Goal: Information Seeking & Learning: Compare options

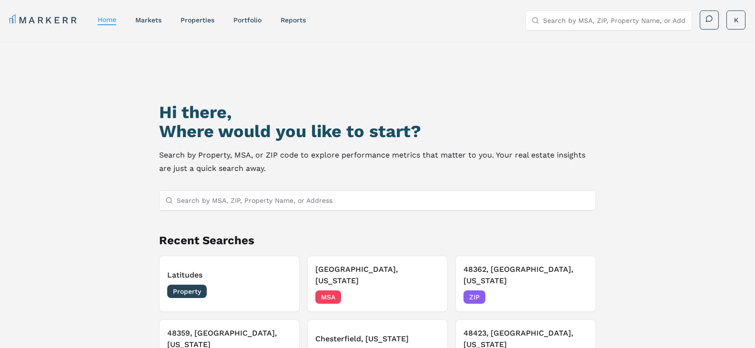
click at [250, 199] on input "Search by MSA, ZIP, Property Name, or Address" at bounding box center [384, 200] width 414 height 19
click at [253, 19] on link "Portfolio" at bounding box center [247, 20] width 28 height 8
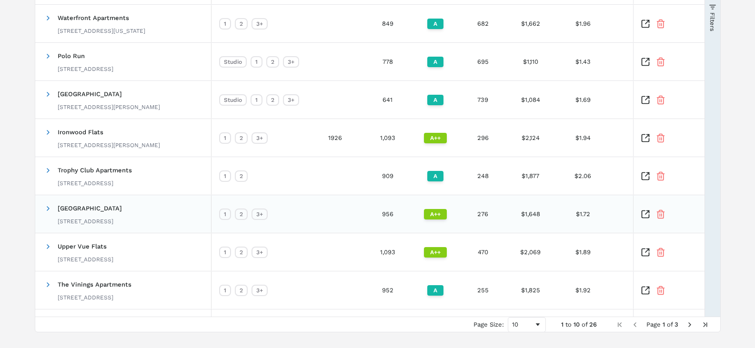
scroll to position [238, 0]
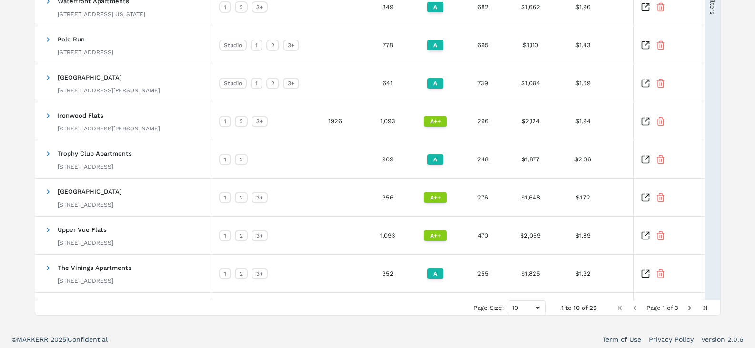
click at [689, 307] on span "Next Page" at bounding box center [690, 308] width 8 height 8
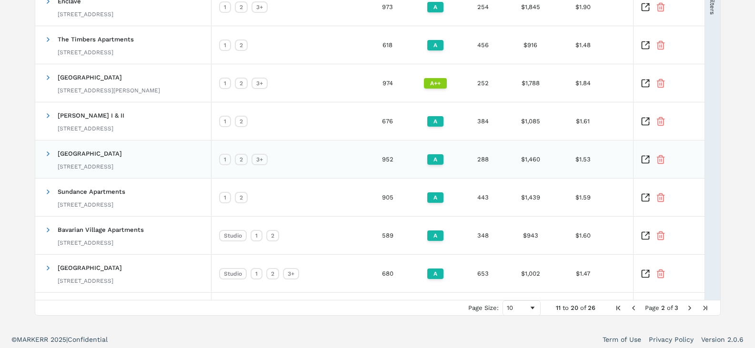
click at [645, 161] on icon "Inspect Comparable" at bounding box center [646, 160] width 10 height 10
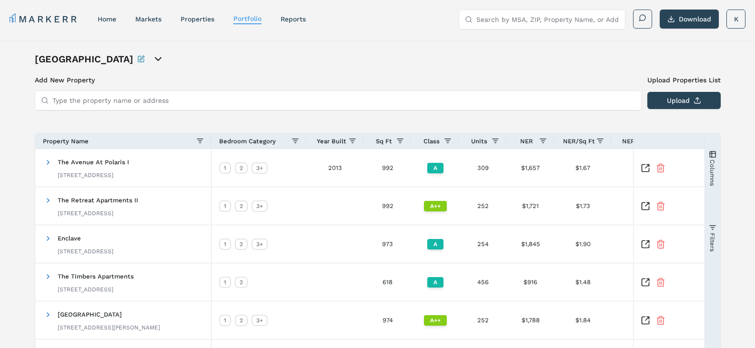
scroll to position [0, 0]
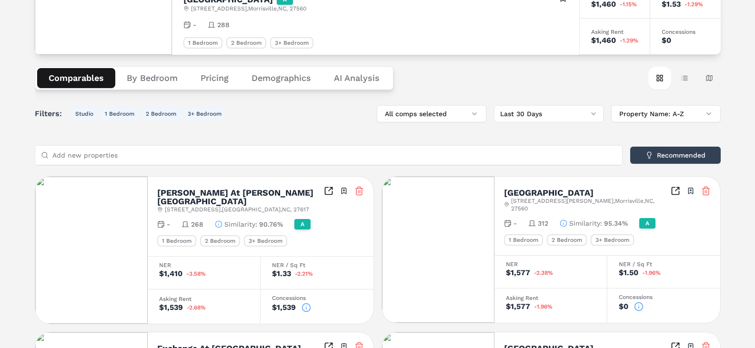
scroll to position [95, 0]
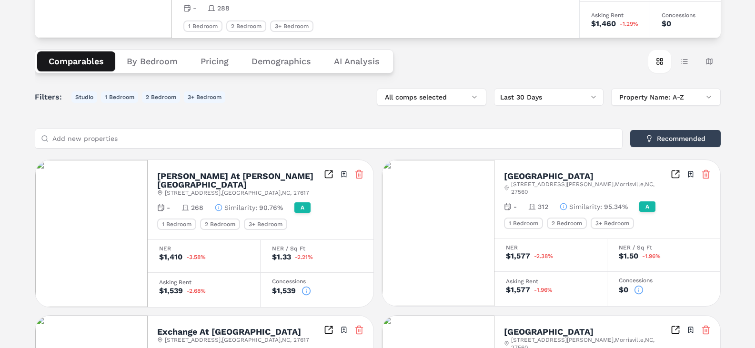
click at [307, 286] on icon at bounding box center [307, 291] width 10 height 10
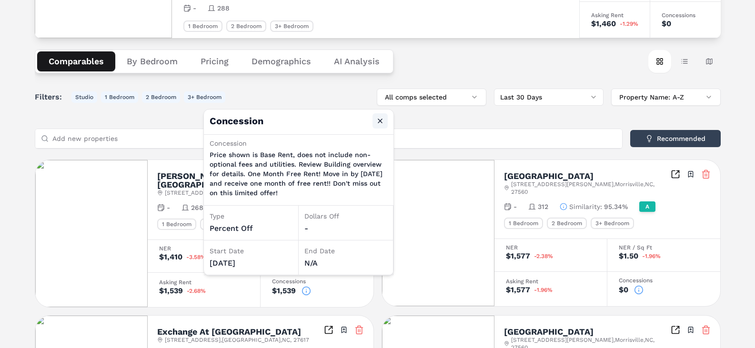
click at [380, 117] on button "Close" at bounding box center [380, 120] width 15 height 15
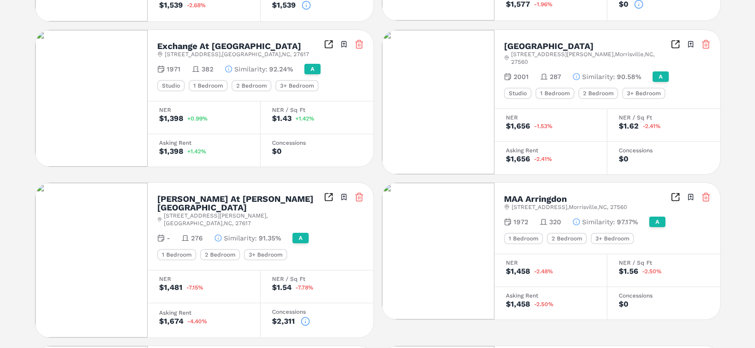
scroll to position [429, 0]
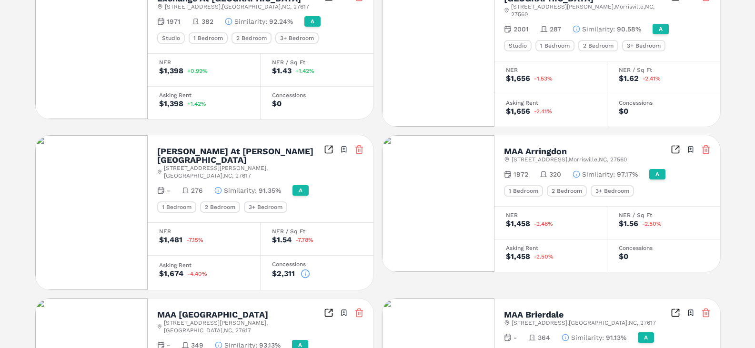
click at [304, 269] on icon at bounding box center [306, 274] width 10 height 10
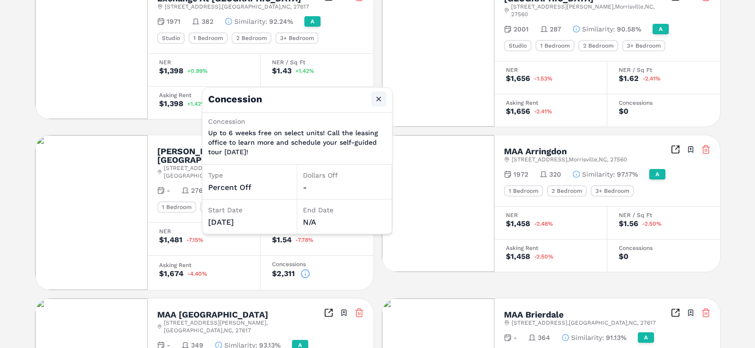
click at [380, 100] on button "Close" at bounding box center [378, 98] width 15 height 15
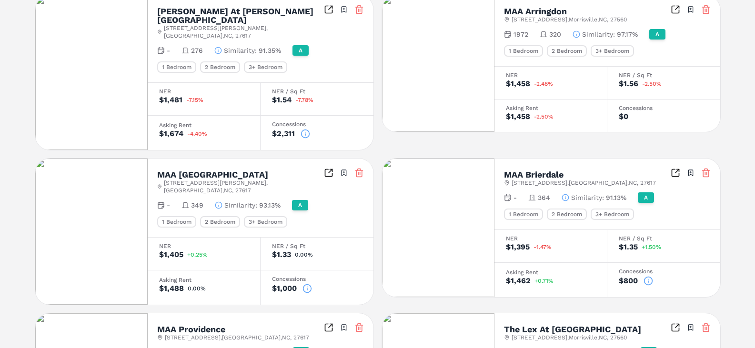
scroll to position [524, 0]
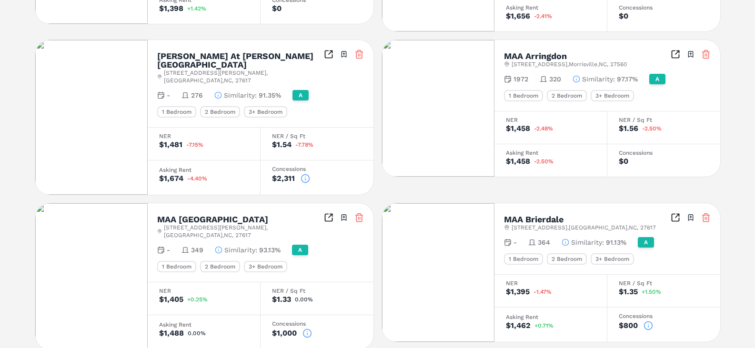
click at [304, 174] on icon at bounding box center [306, 179] width 10 height 10
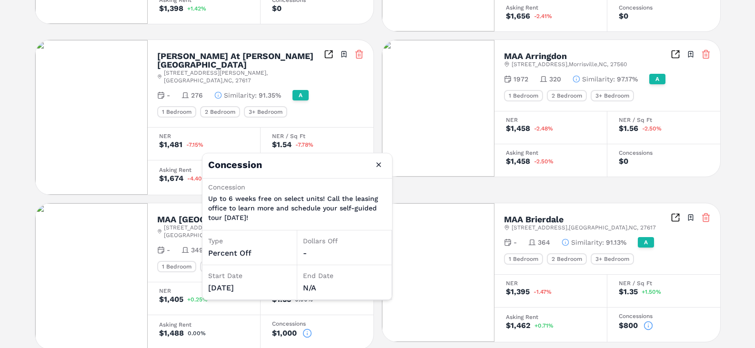
click at [305, 179] on icon at bounding box center [305, 179] width 0 height 1
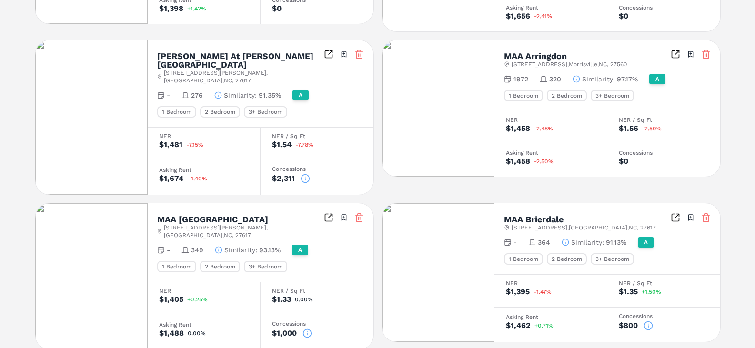
click at [305, 179] on icon at bounding box center [305, 179] width 0 height 1
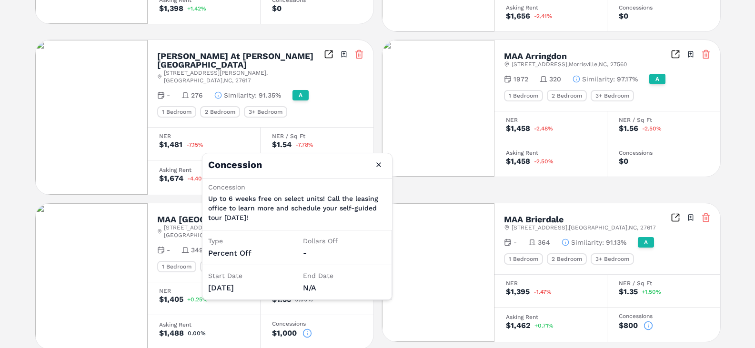
click at [326, 71] on div "[PERSON_NAME] At [PERSON_NAME][GEOGRAPHIC_DATA] [STREET_ADDRESS][PERSON_NAME] T…" at bounding box center [261, 83] width 226 height 87
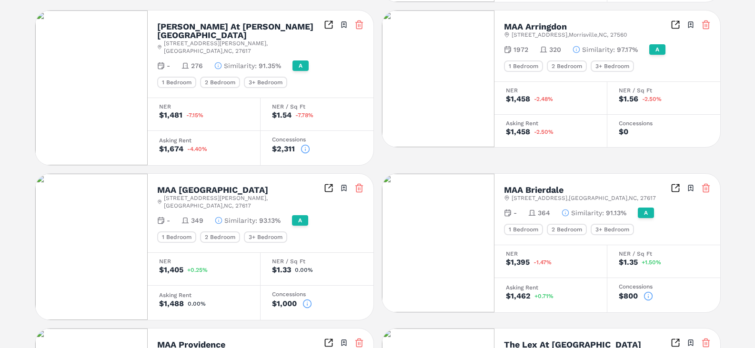
scroll to position [527, 0]
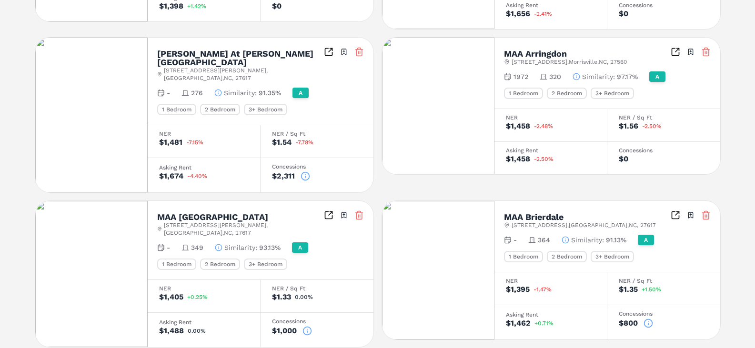
click at [330, 47] on icon "Inspect Comparables" at bounding box center [329, 52] width 10 height 10
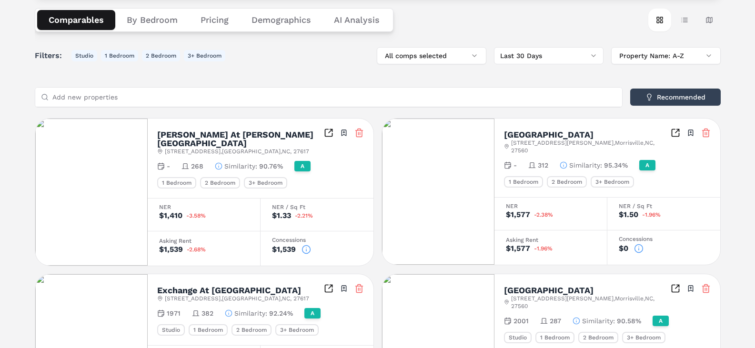
scroll to position [50, 0]
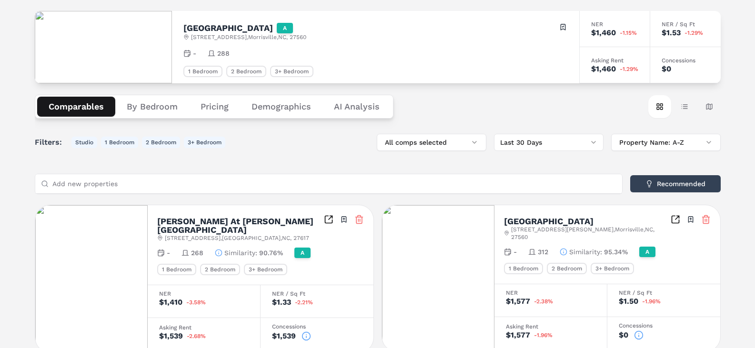
click at [564, 252] on icon at bounding box center [564, 252] width 0 height 1
click at [561, 248] on icon at bounding box center [564, 252] width 8 height 8
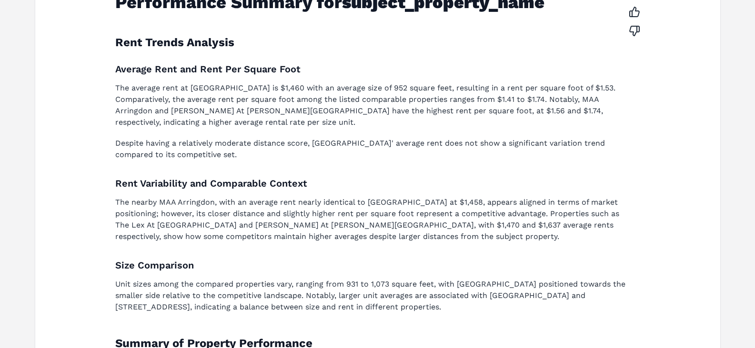
scroll to position [149, 0]
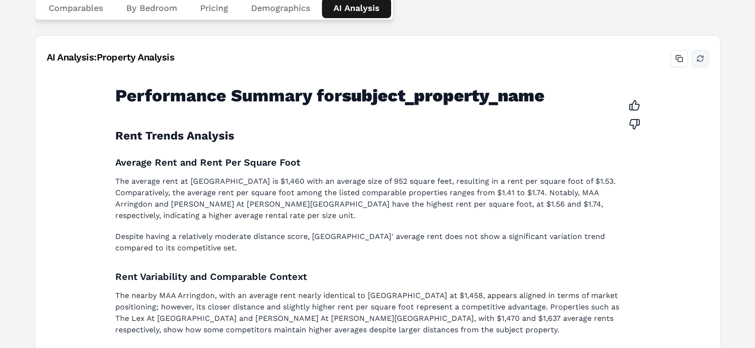
click at [700, 56] on button "Refresh analysis" at bounding box center [700, 58] width 17 height 17
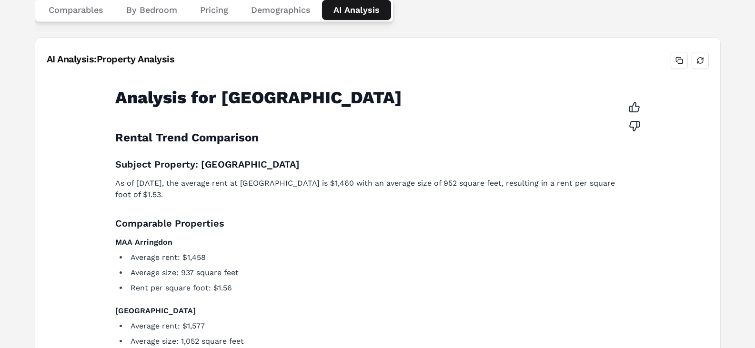
scroll to position [53, 0]
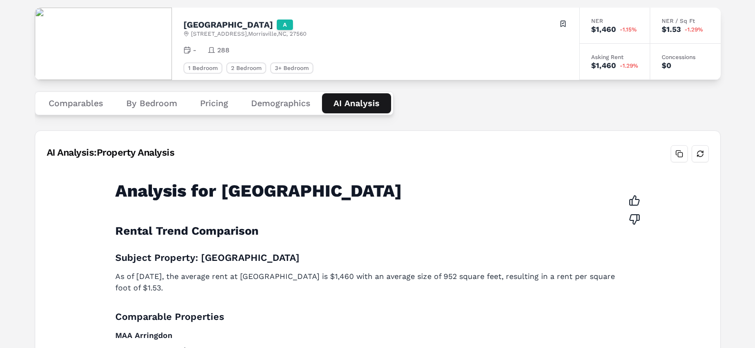
click at [80, 105] on button "Comparables" at bounding box center [76, 103] width 78 height 20
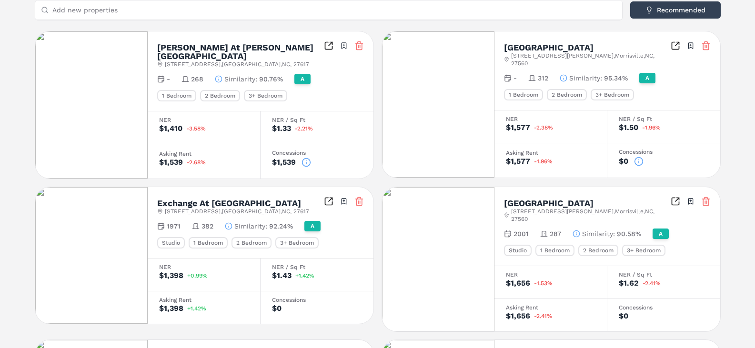
scroll to position [241, 0]
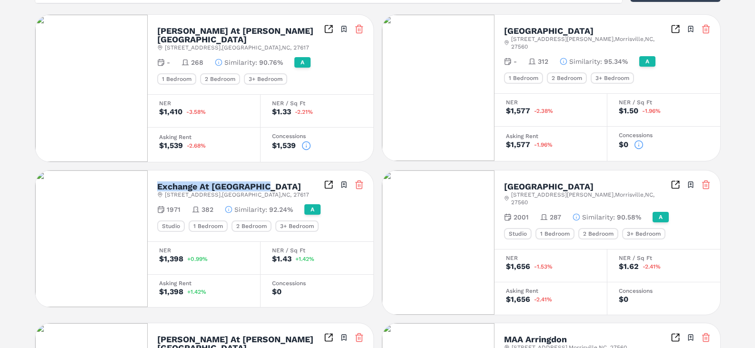
drag, startPoint x: 159, startPoint y: 174, endPoint x: 268, endPoint y: 172, distance: 109.2
click at [268, 180] on div "Exchange At [GEOGRAPHIC_DATA] [STREET_ADDRESS] Toggle portfolio menu" at bounding box center [260, 189] width 207 height 19
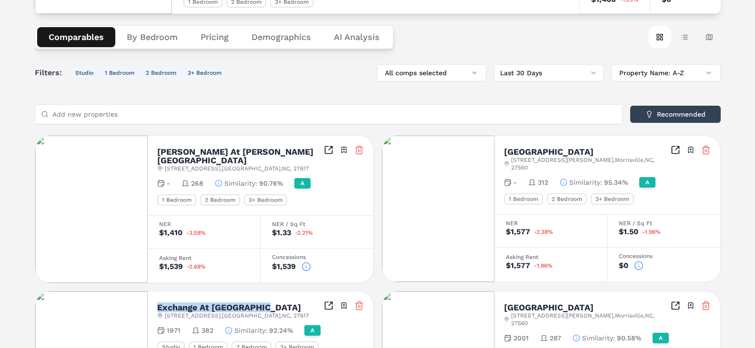
scroll to position [50, 0]
